Goal: Information Seeking & Learning: Find specific fact

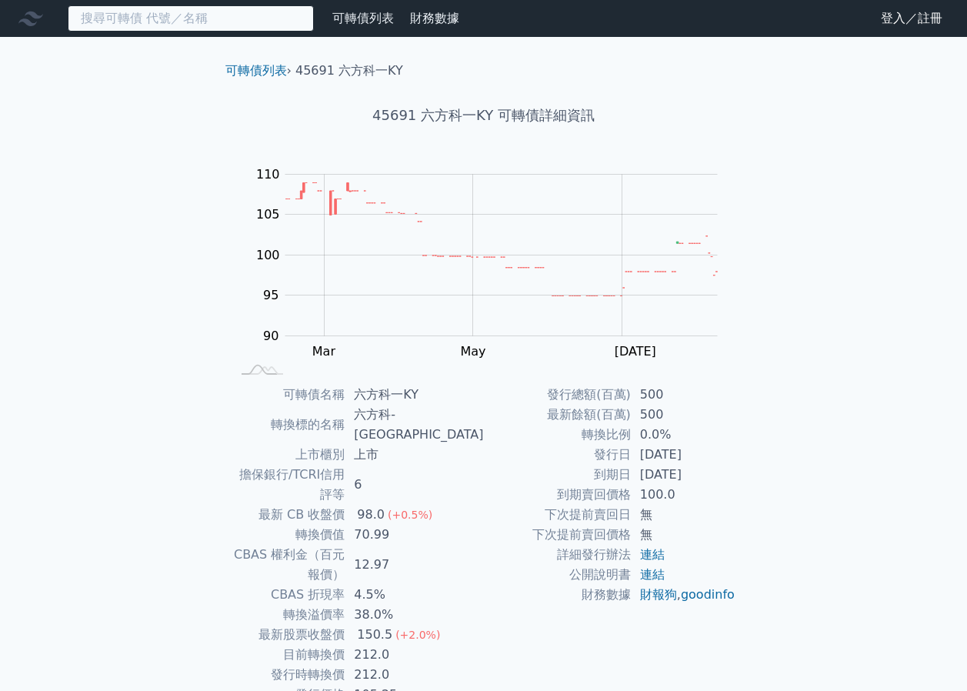
click at [222, 23] on input at bounding box center [191, 18] width 246 height 26
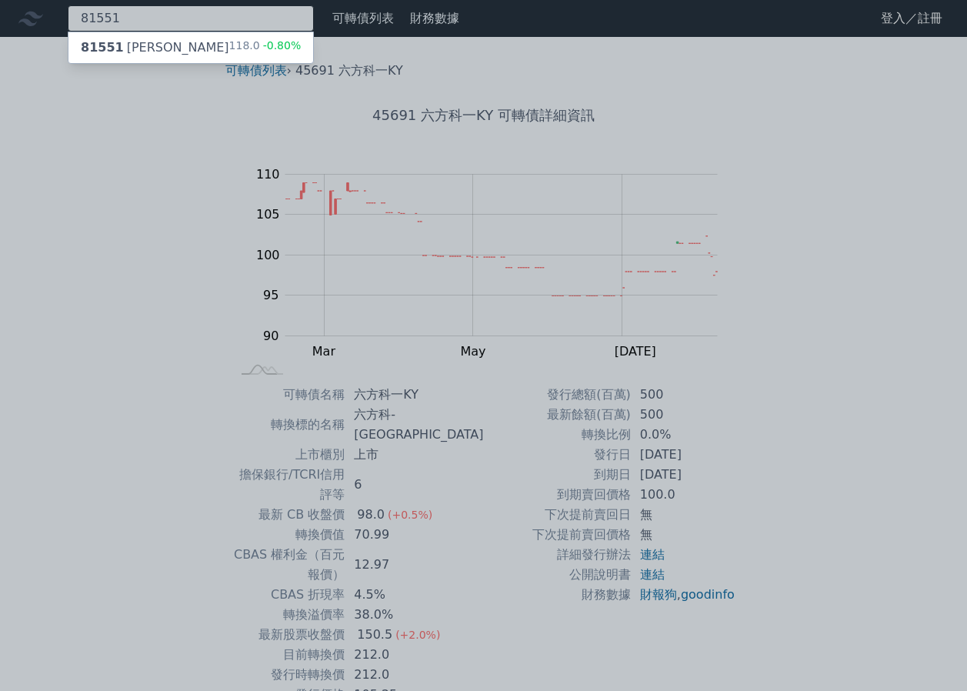
type input "81551"
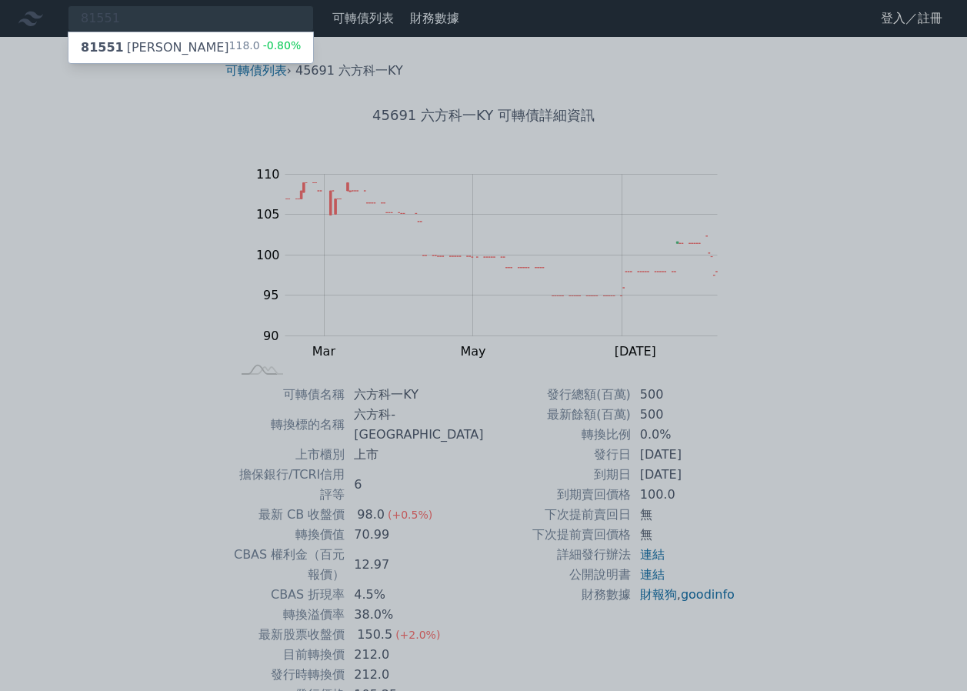
click at [202, 42] on div "81551 [PERSON_NAME] 118.0 -0.80%" at bounding box center [190, 47] width 245 height 31
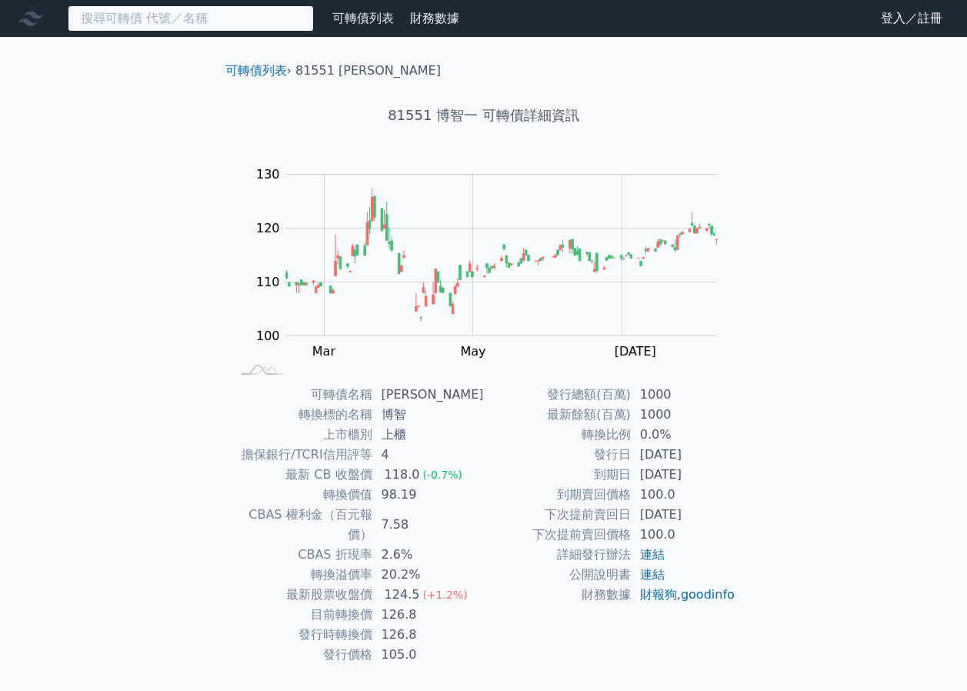
click at [297, 18] on input at bounding box center [191, 18] width 246 height 26
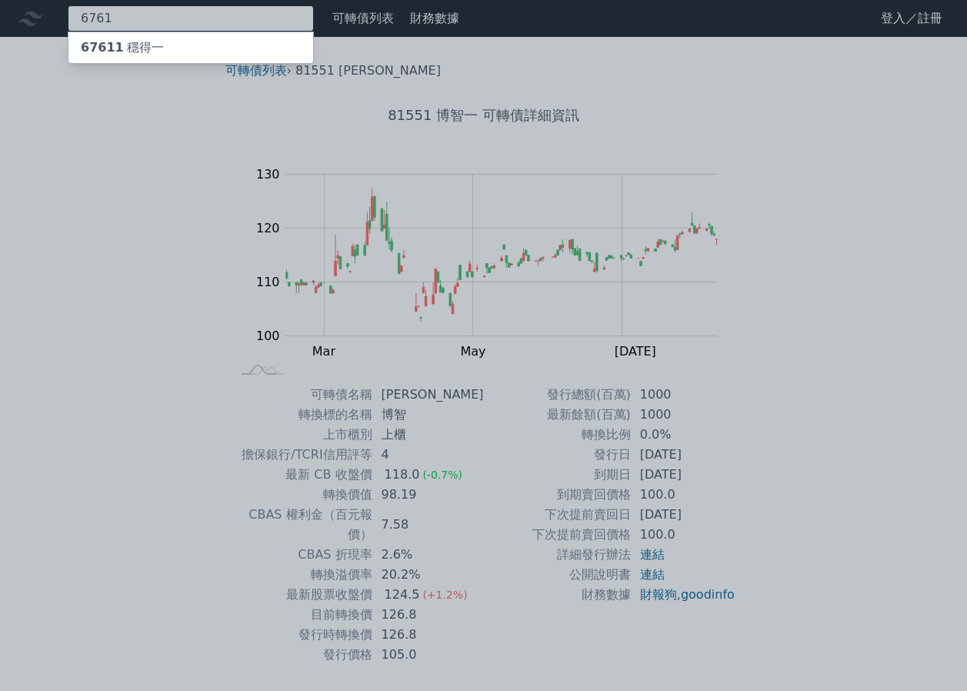
type input "6761"
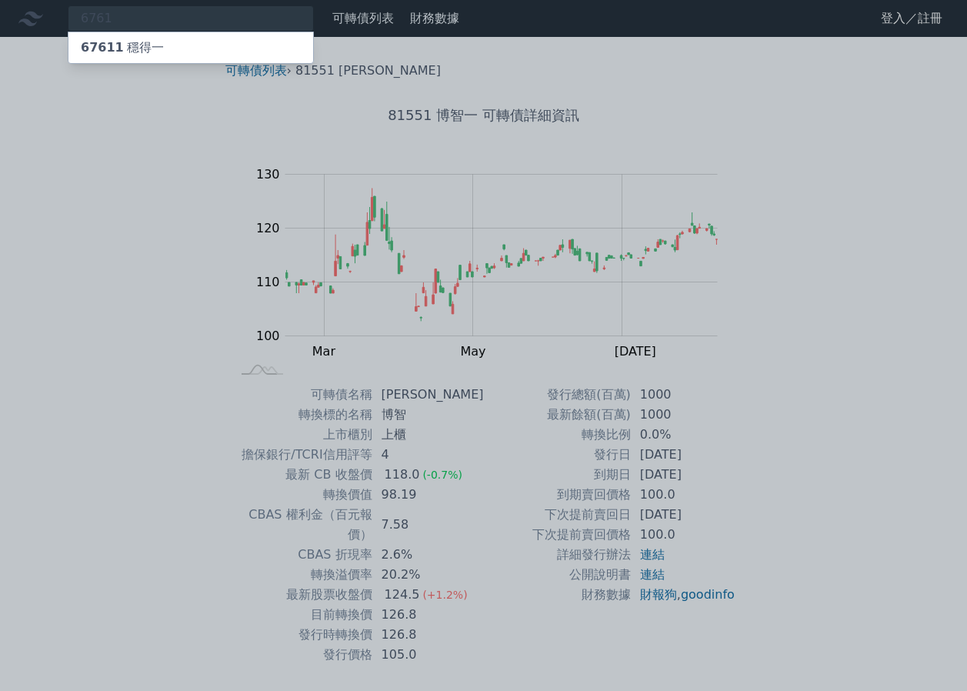
click at [241, 42] on div "67611 穩得一" at bounding box center [190, 47] width 245 height 31
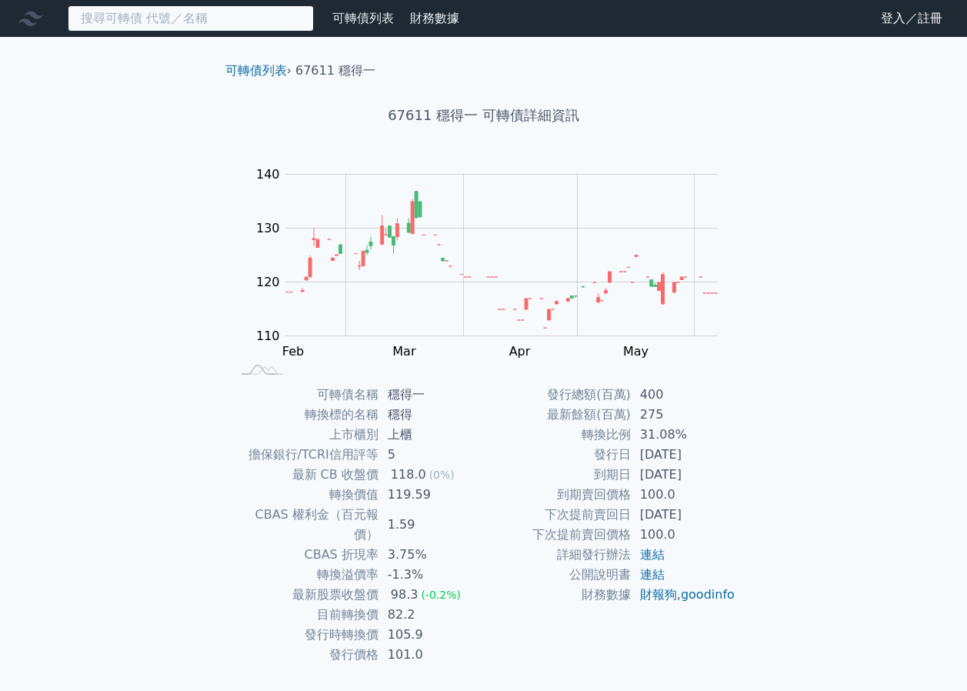
click at [262, 15] on input at bounding box center [191, 18] width 246 height 26
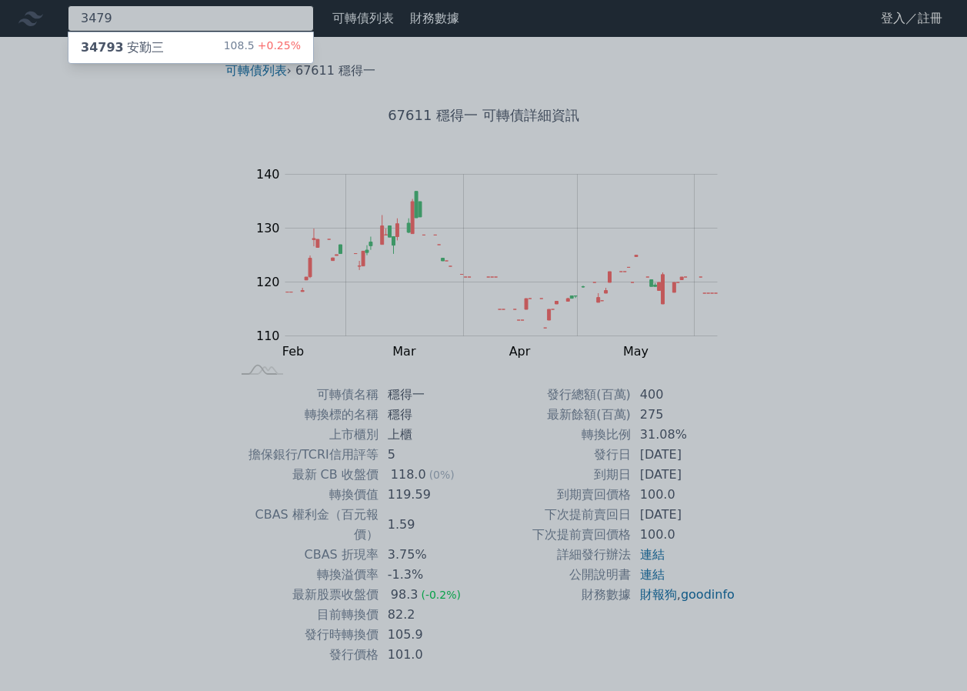
type input "3479"
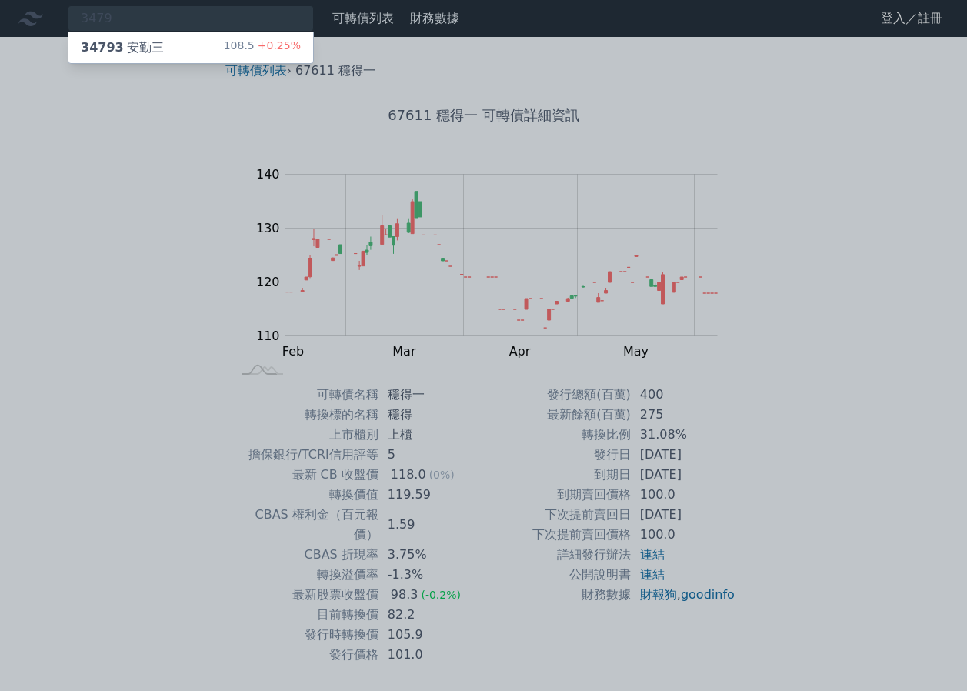
click at [272, 39] on span "+0.25%" at bounding box center [278, 45] width 46 height 12
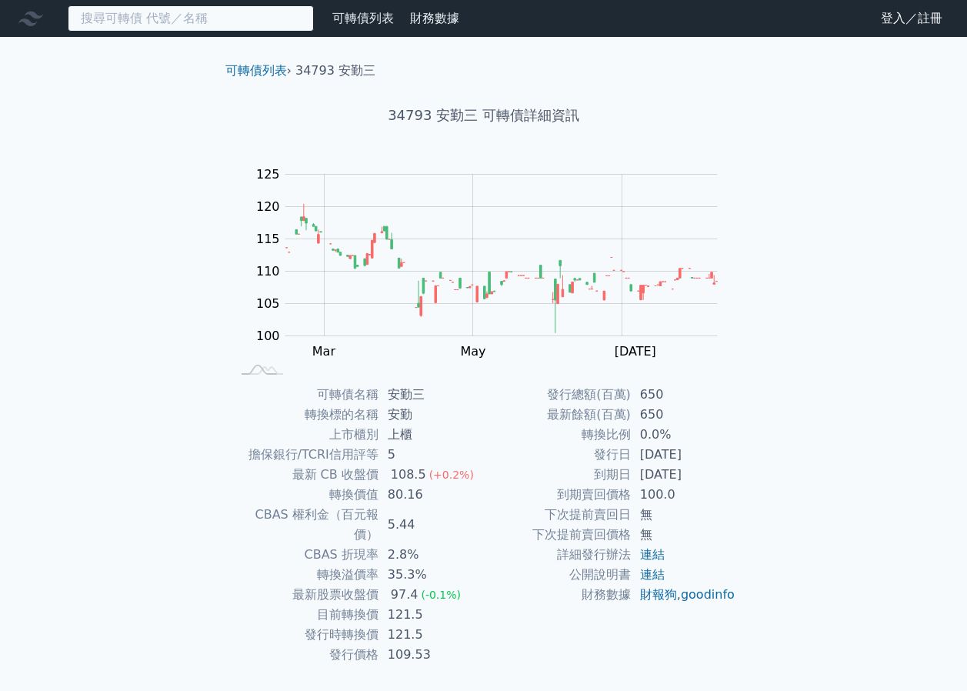
click at [233, 28] on input at bounding box center [191, 18] width 246 height 26
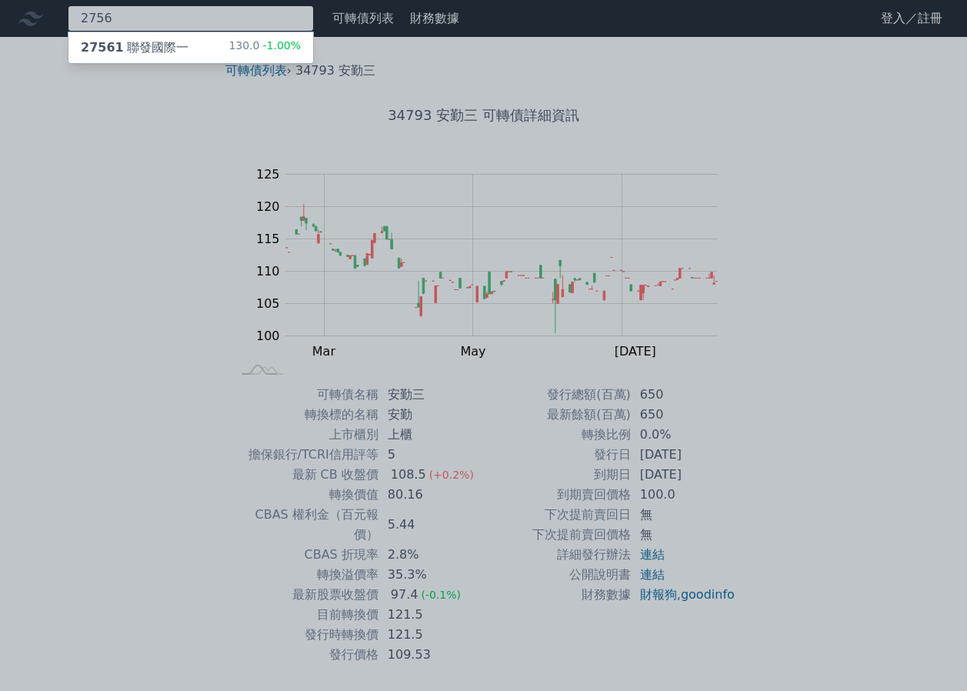
type input "2756"
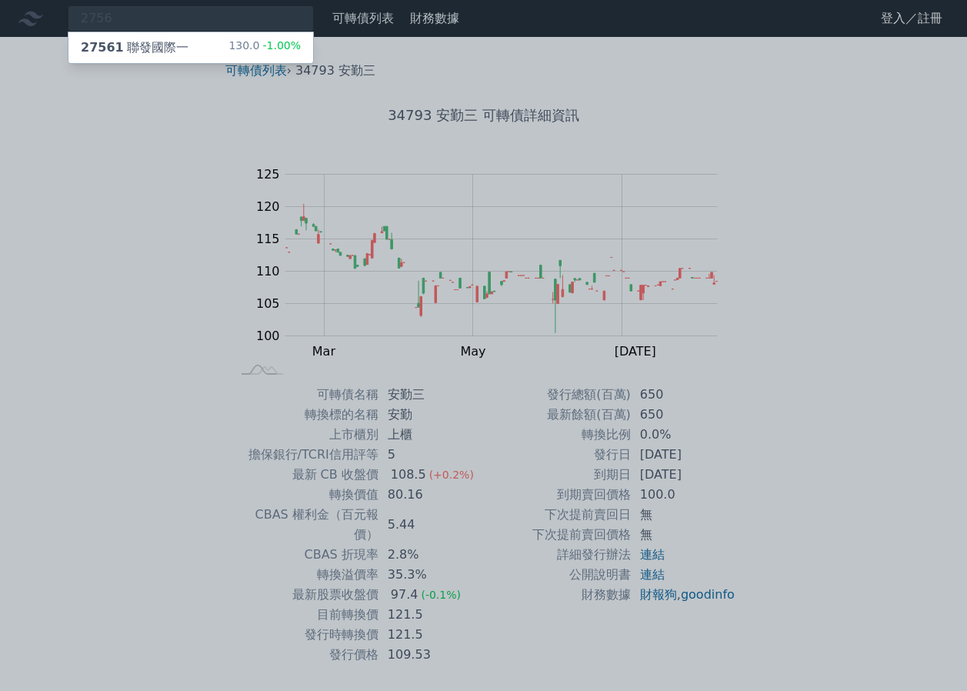
click at [296, 43] on span "-1.00%" at bounding box center [280, 45] width 42 height 12
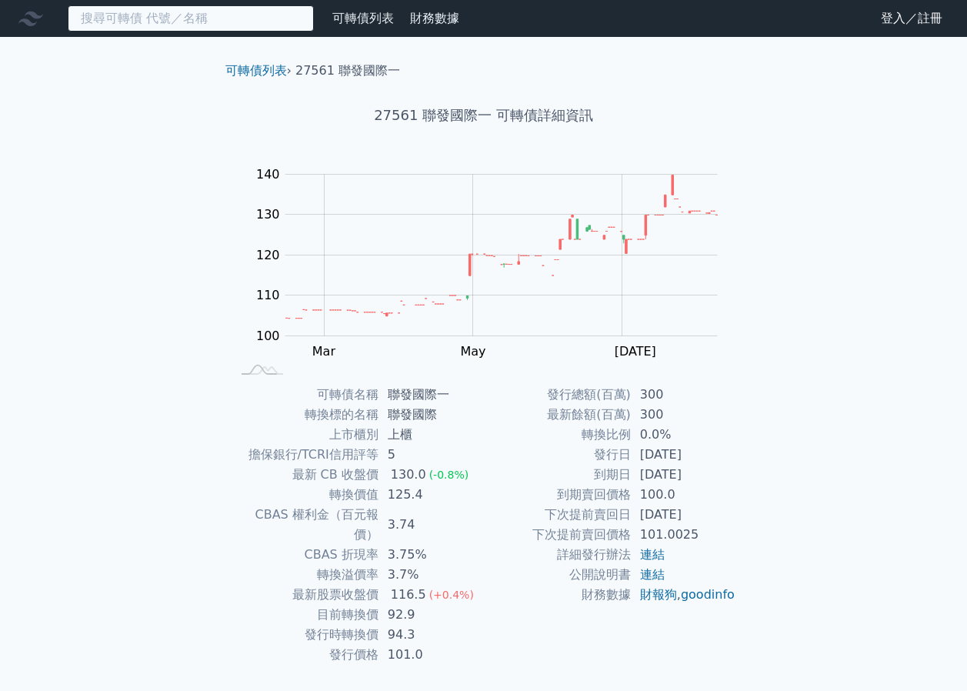
click at [275, 25] on input at bounding box center [191, 18] width 246 height 26
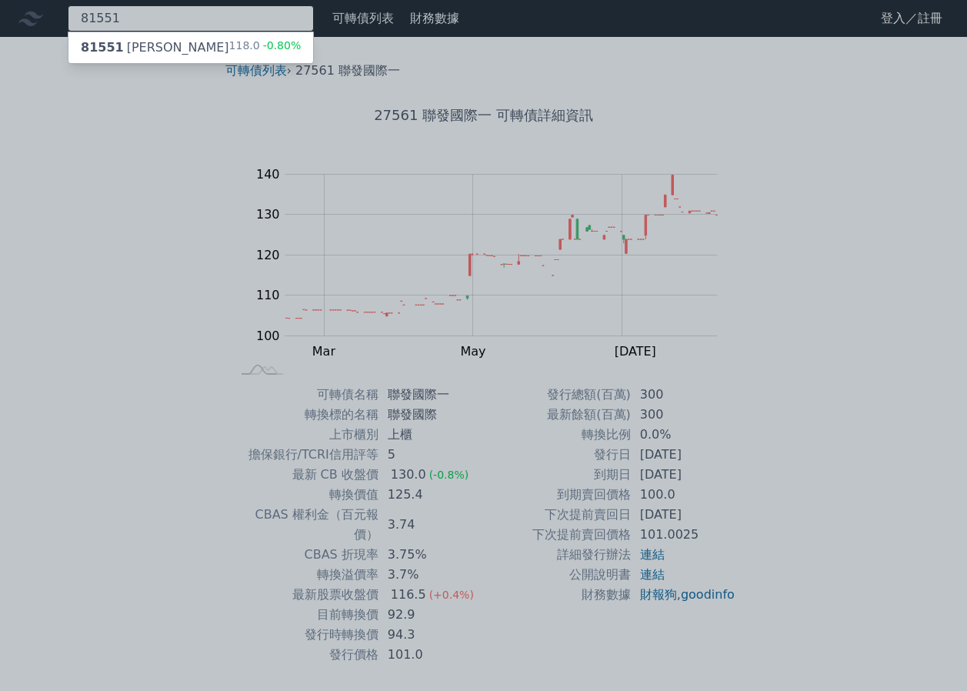
type input "81551"
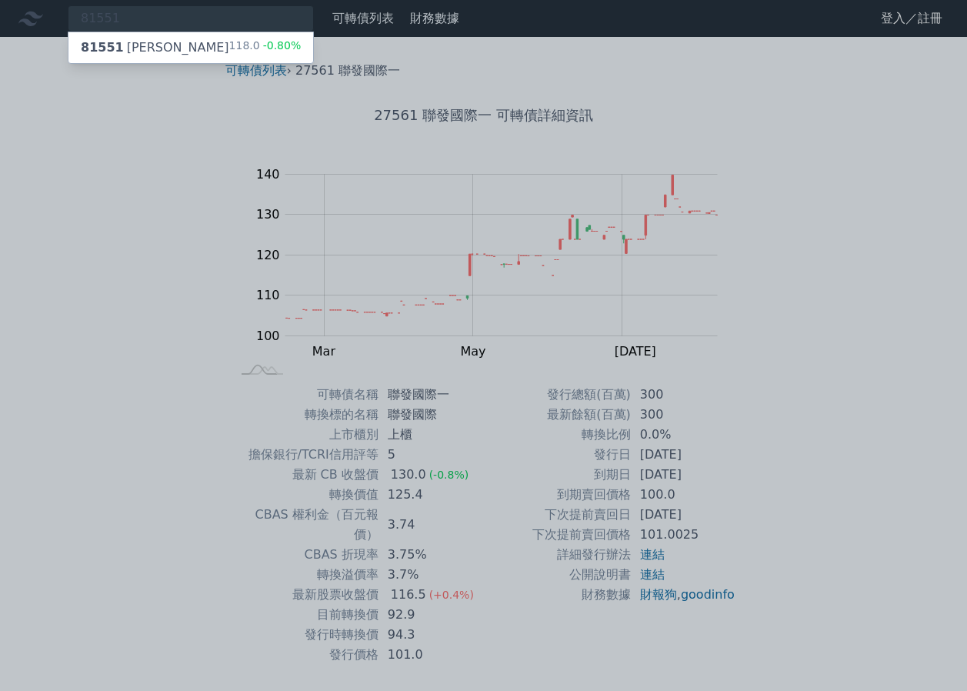
click at [286, 52] on span "-0.80%" at bounding box center [281, 45] width 42 height 12
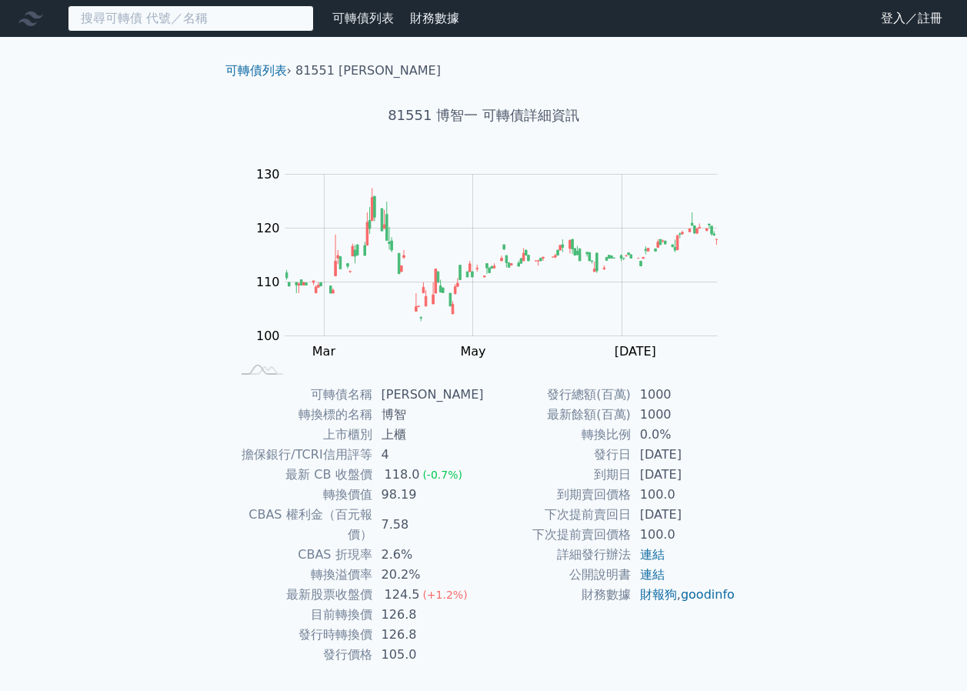
click at [225, 28] on input at bounding box center [191, 18] width 246 height 26
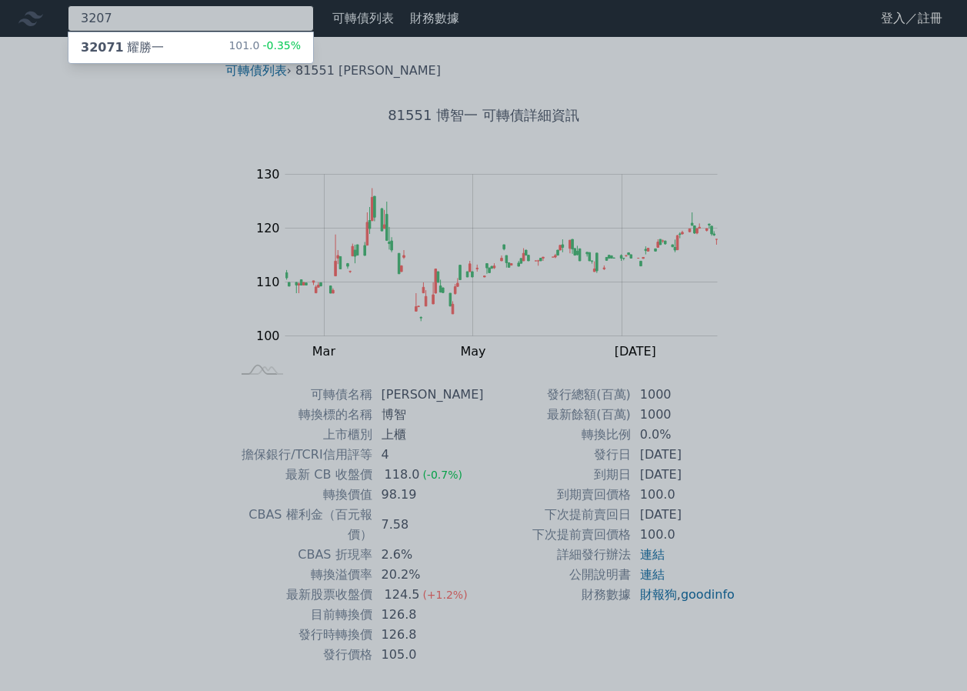
type input "3207"
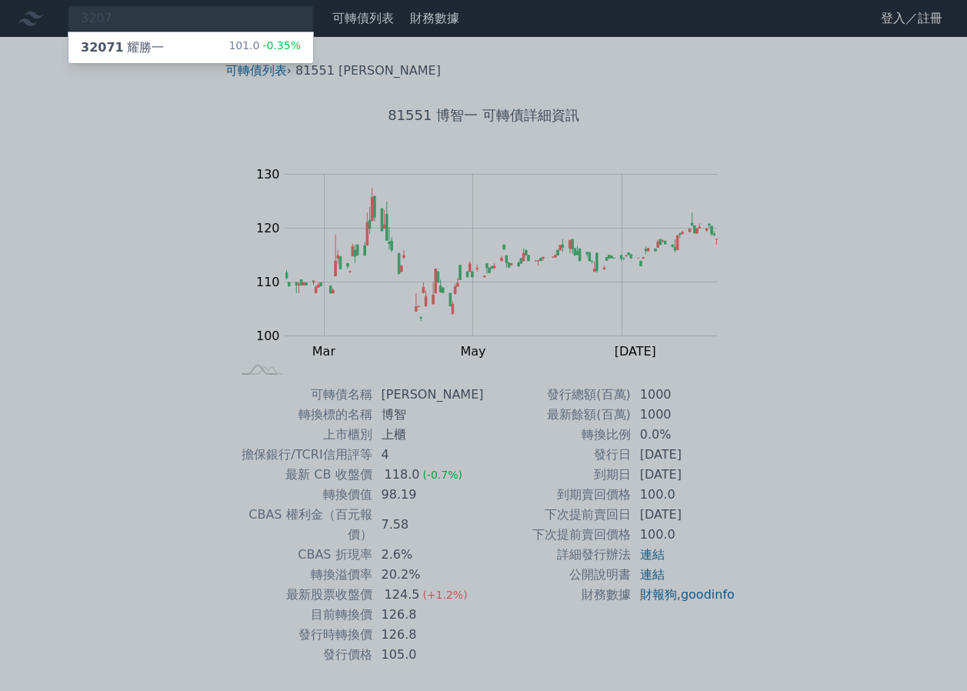
click at [229, 46] on div "32071 耀勝一 101.0 -0.35%" at bounding box center [190, 47] width 245 height 31
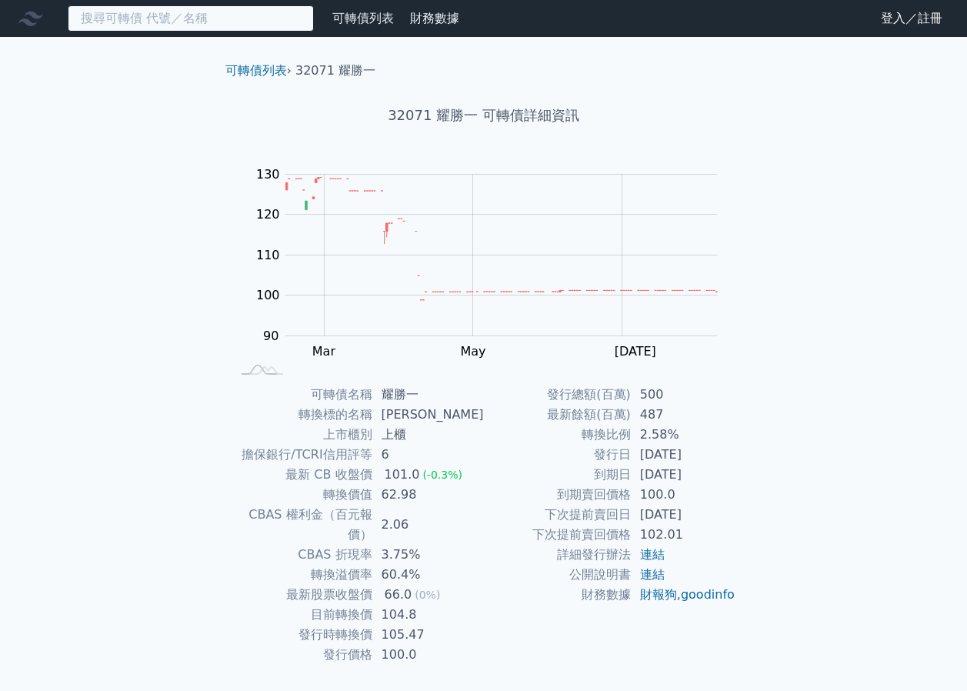
click at [225, 20] on input at bounding box center [191, 18] width 246 height 26
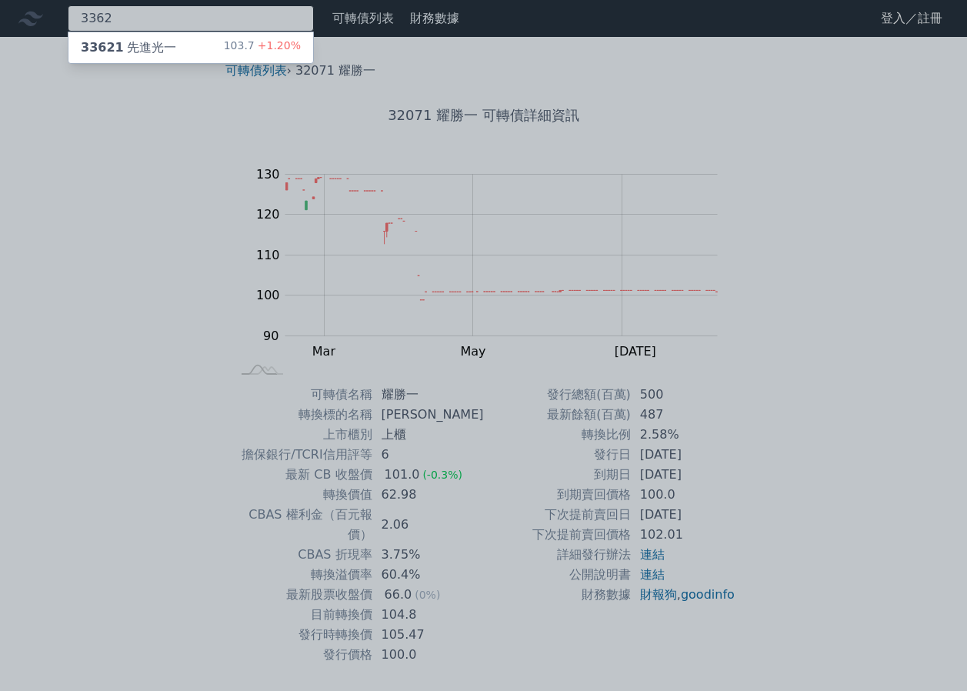
type input "3362"
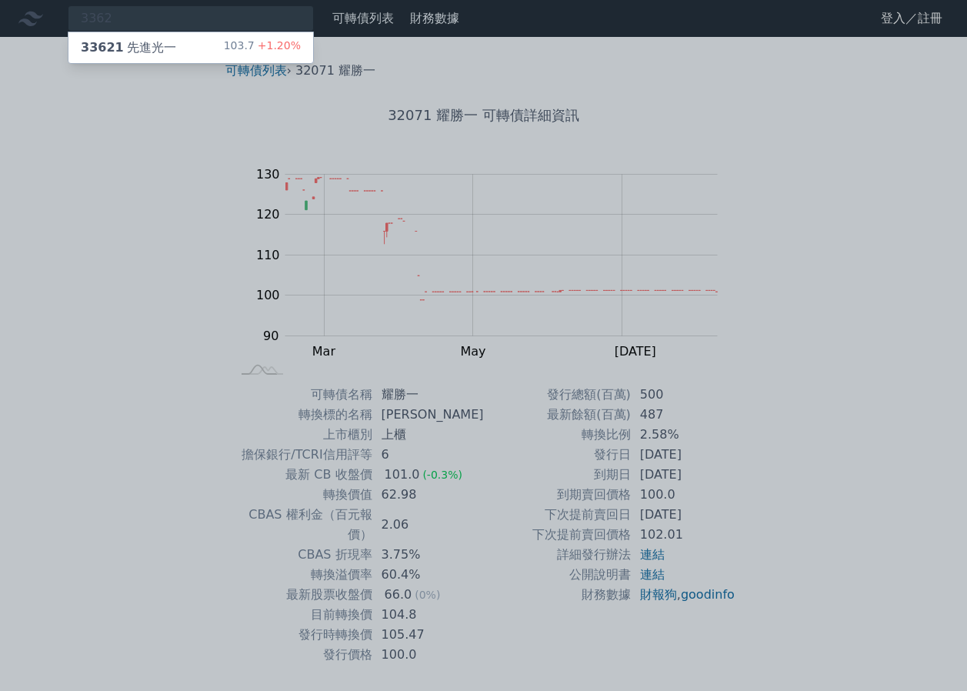
click at [237, 39] on div "103.7 +1.20%" at bounding box center [262, 47] width 77 height 18
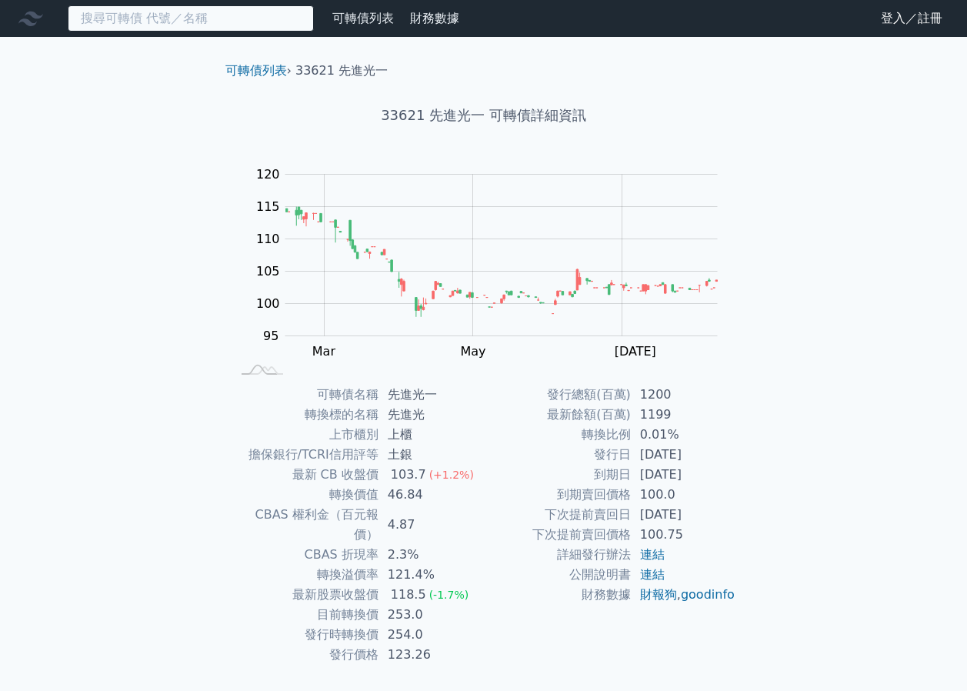
click at [222, 27] on input at bounding box center [191, 18] width 246 height 26
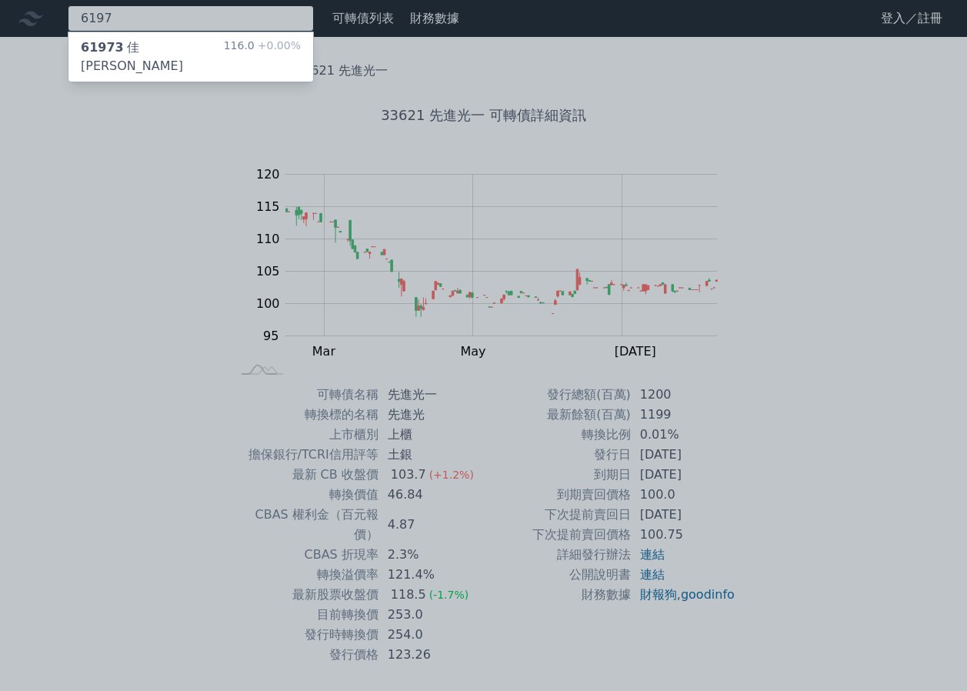
type input "6197"
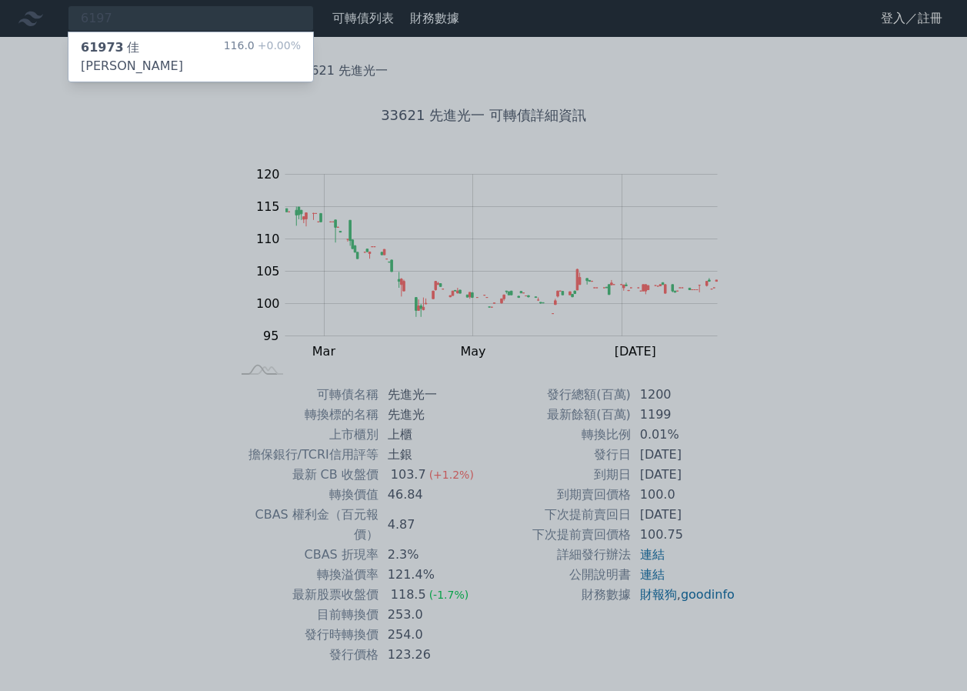
click at [212, 45] on div "61973 [PERSON_NAME][PERSON_NAME]三 116.0 +0.00%" at bounding box center [190, 56] width 245 height 49
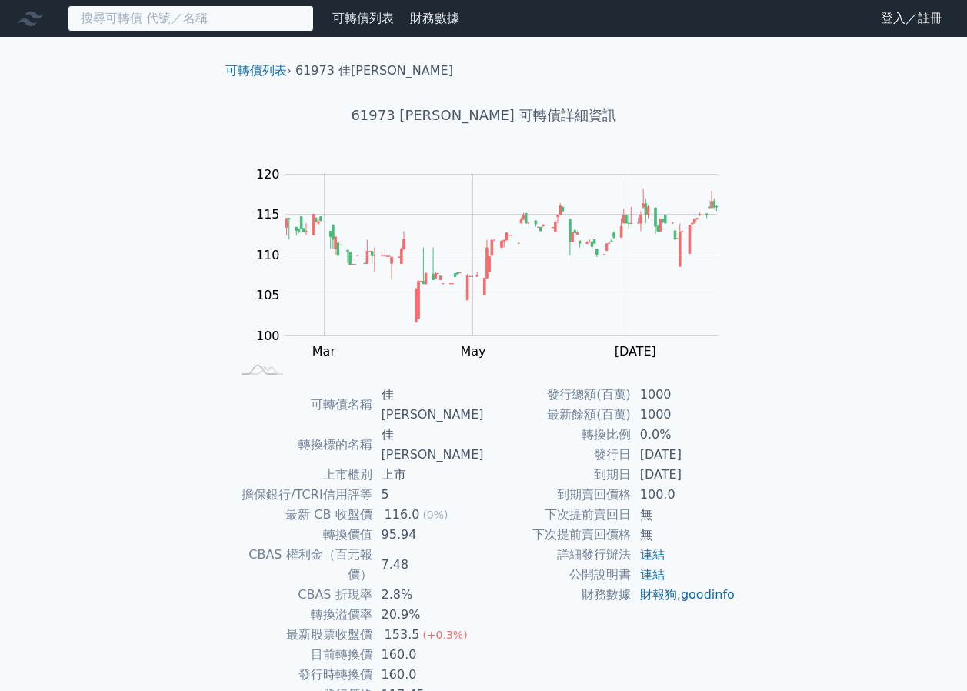
click at [164, 22] on input at bounding box center [191, 18] width 246 height 26
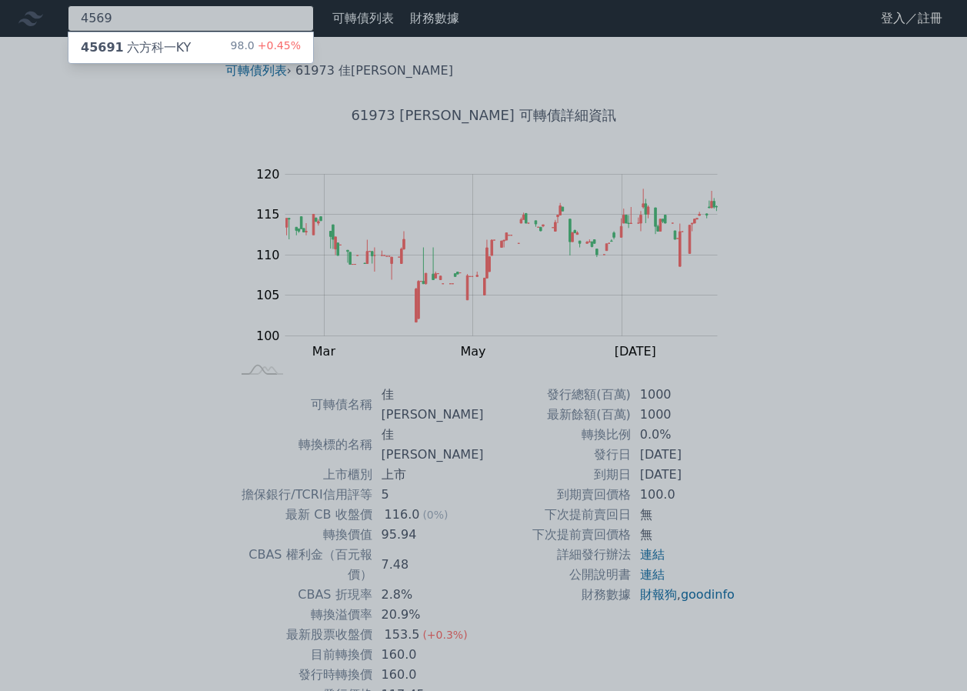
type input "4569"
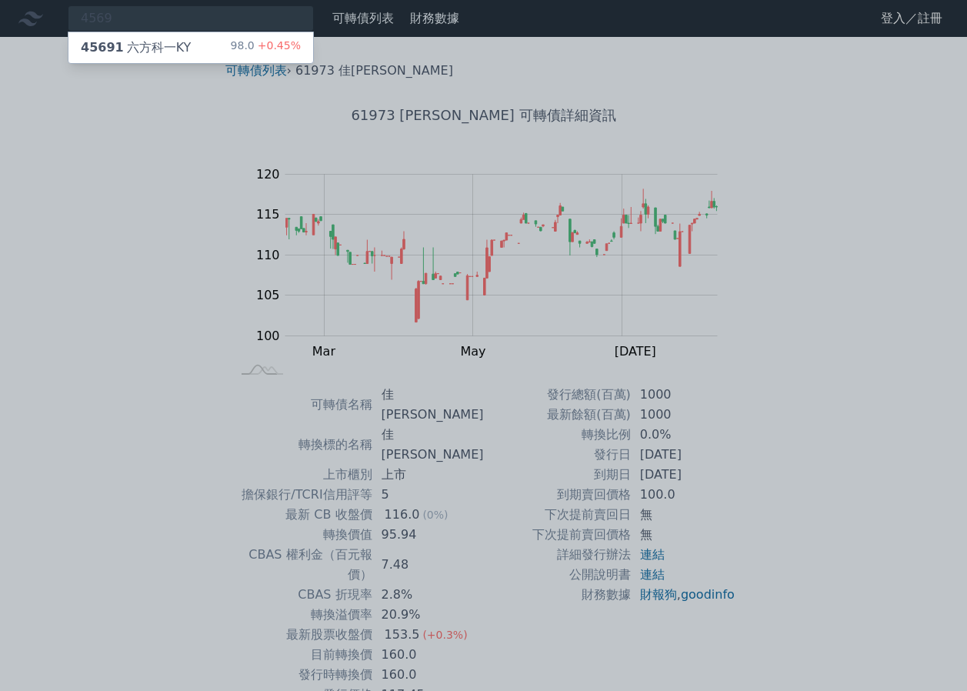
click at [169, 44] on div "45691 六方科一KY" at bounding box center [136, 47] width 110 height 18
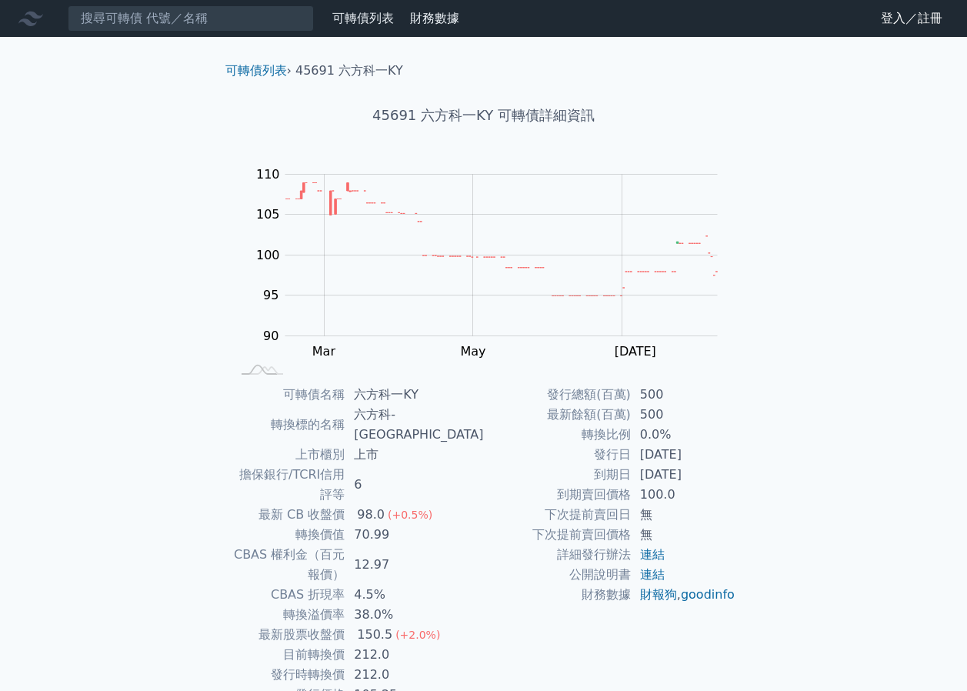
click at [256, 32] on nav "可轉債列表 財務數據 可轉債列表 財務數據 登入／註冊 登入／註冊" at bounding box center [483, 18] width 967 height 37
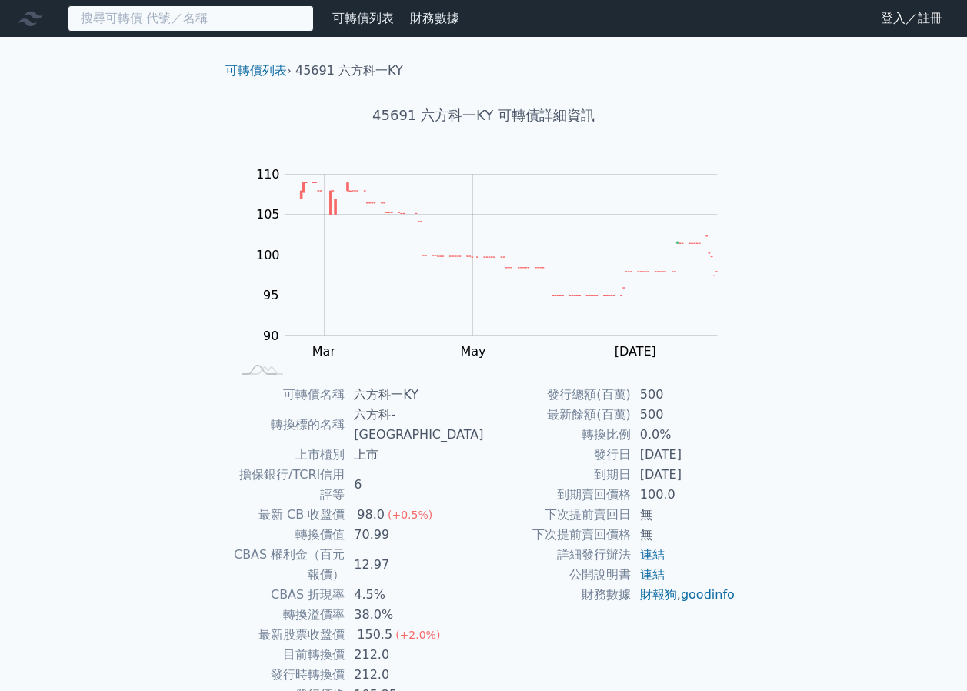
click at [256, 30] on input at bounding box center [191, 18] width 246 height 26
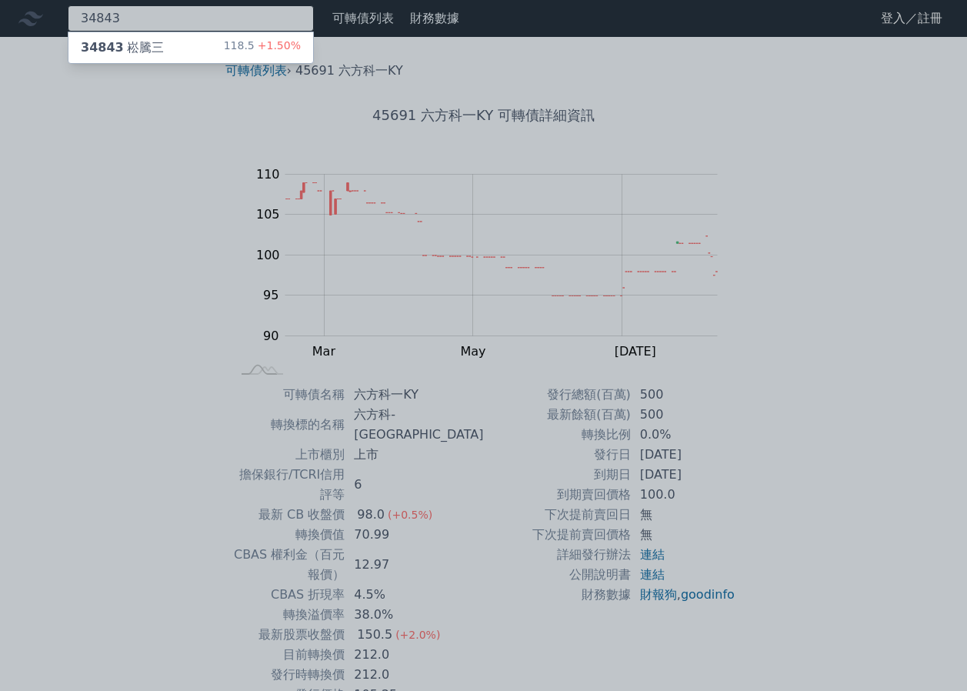
type input "34843"
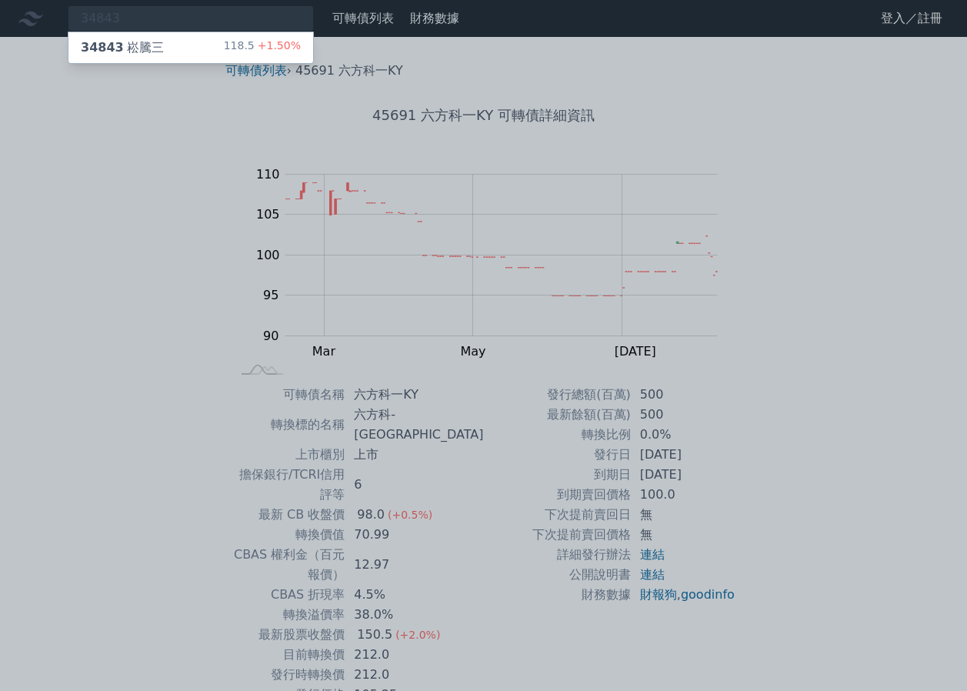
click at [274, 55] on div "118.5 +1.50%" at bounding box center [262, 47] width 77 height 18
